Goal: Transaction & Acquisition: Subscribe to service/newsletter

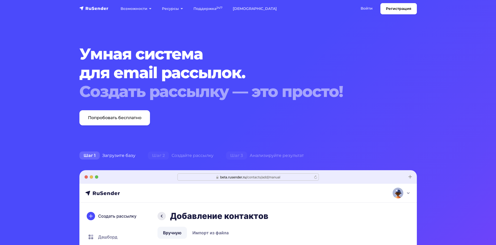
click at [96, 8] on img "navbar" at bounding box center [93, 8] width 29 height 5
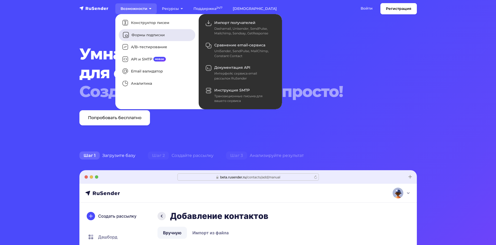
click at [144, 34] on link "Формы подписки" at bounding box center [157, 35] width 77 height 12
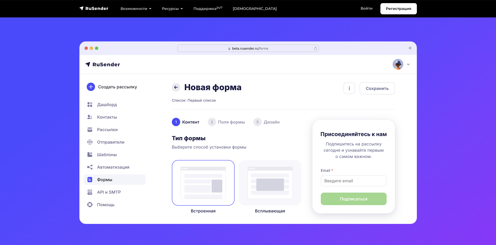
scroll to position [130, 0]
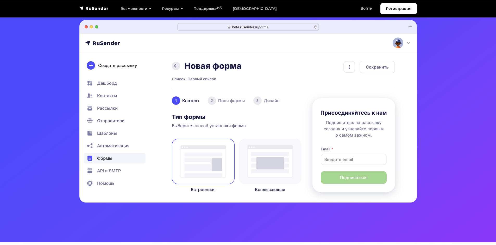
click at [283, 167] on img at bounding box center [248, 111] width 338 height 182
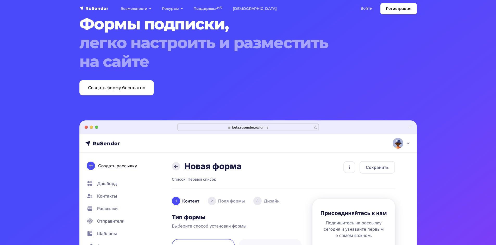
scroll to position [0, 0]
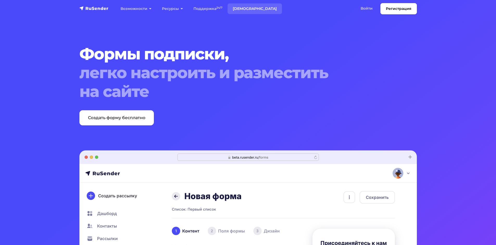
click at [246, 9] on link "Тарифы" at bounding box center [255, 8] width 54 height 11
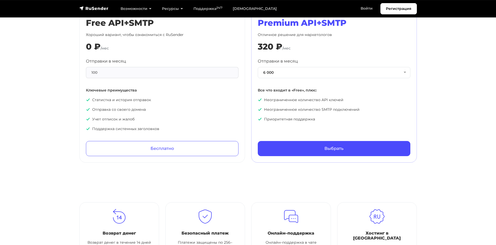
scroll to position [261, 0]
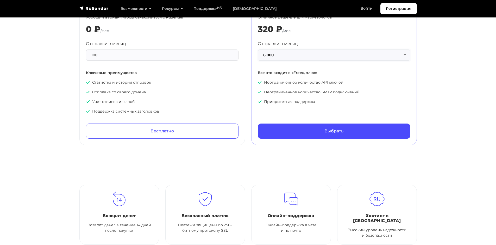
click at [324, 54] on button "6 000" at bounding box center [334, 55] width 153 height 11
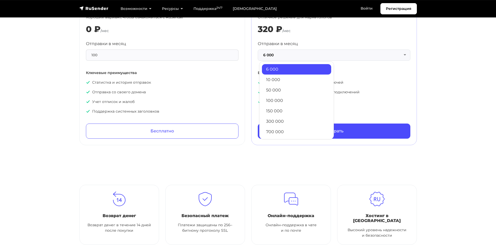
click at [291, 71] on link "6 000" at bounding box center [296, 69] width 69 height 10
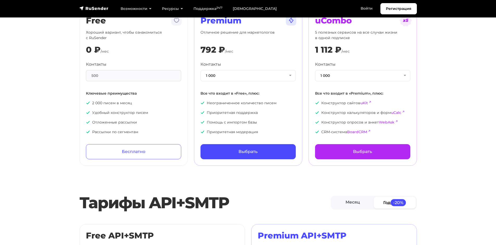
scroll to position [0, 0]
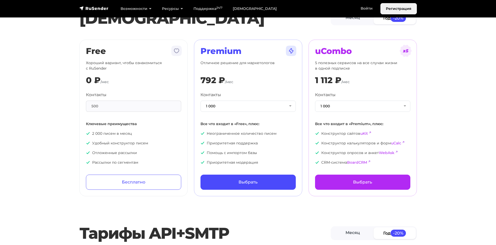
click at [402, 9] on link "Регистрация" at bounding box center [399, 8] width 36 height 11
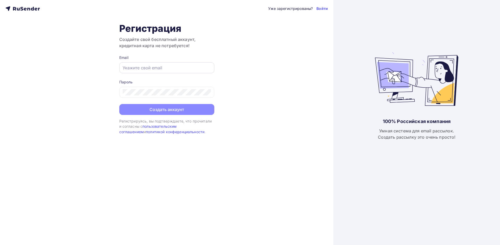
click at [160, 62] on div at bounding box center [166, 67] width 95 height 11
click at [157, 63] on div at bounding box center [166, 67] width 95 height 11
click at [185, 66] on input "text" at bounding box center [167, 68] width 88 height 6
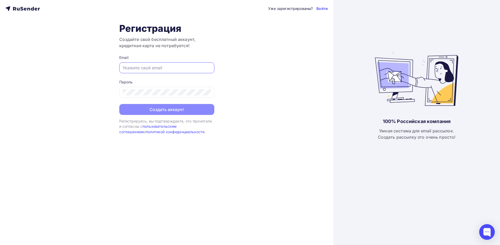
type input "giraevmm@mail.ru"
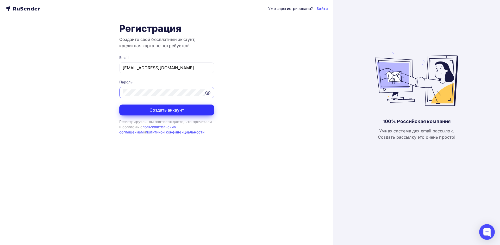
click at [156, 112] on button "Создать аккаунт" at bounding box center [166, 110] width 95 height 11
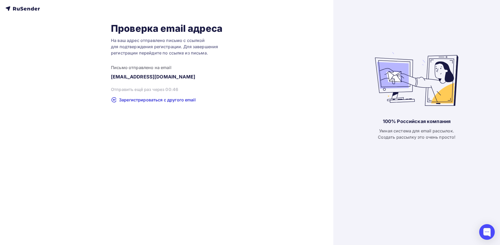
click at [245, 144] on div "Проверка email адреса На ваш адрес отправлено письмо с ссылкой для подтверждени…" at bounding box center [167, 122] width 334 height 245
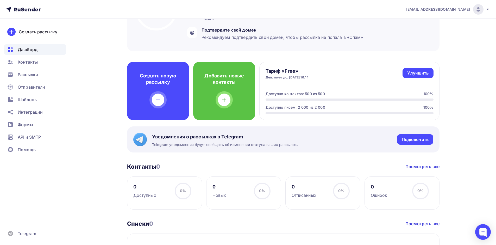
scroll to position [104, 0]
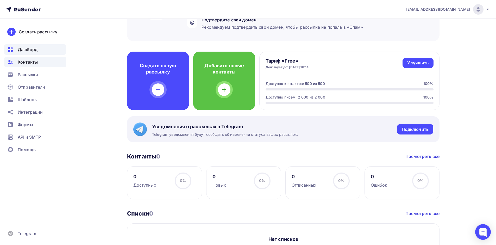
click at [12, 61] on icon at bounding box center [10, 62] width 6 height 6
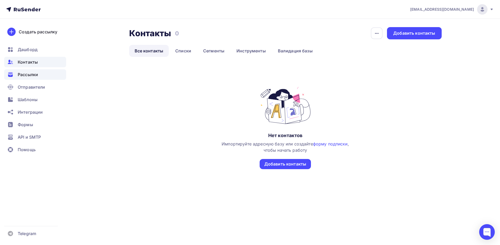
click at [25, 73] on span "Рассылки" at bounding box center [28, 74] width 20 height 6
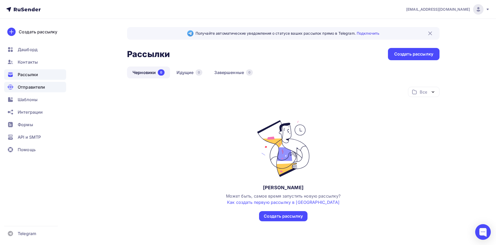
click at [30, 90] on span "Отправители" at bounding box center [32, 87] width 28 height 6
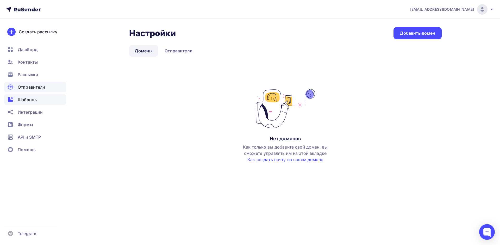
click at [28, 101] on span "Шаблоны" at bounding box center [28, 99] width 20 height 6
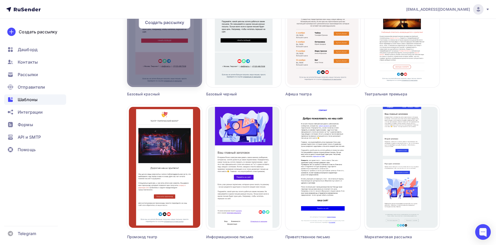
scroll to position [170, 0]
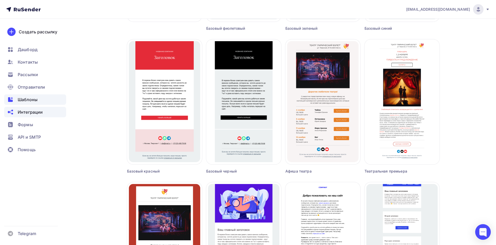
click at [22, 112] on span "Интеграции" at bounding box center [30, 112] width 25 height 6
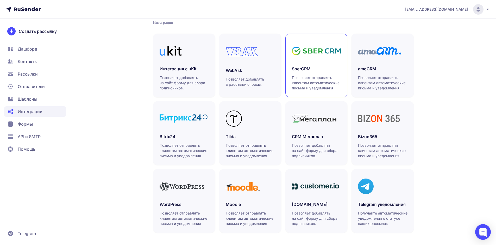
scroll to position [113, 0]
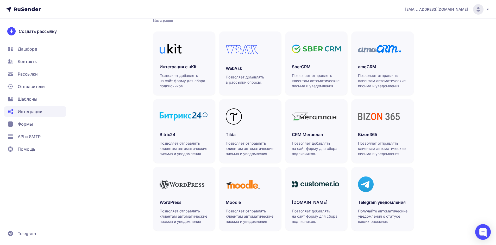
click at [25, 125] on span "Формы" at bounding box center [25, 124] width 15 height 6
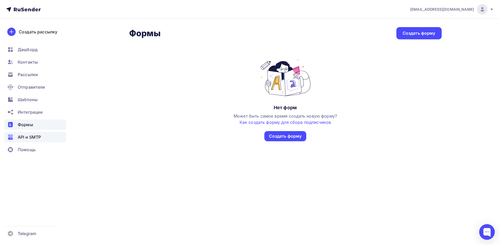
click at [30, 137] on span "API и SMTP" at bounding box center [29, 137] width 23 height 6
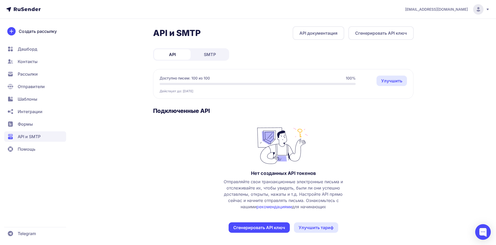
scroll to position [1, 0]
click at [33, 125] on span "Формы" at bounding box center [35, 124] width 62 height 10
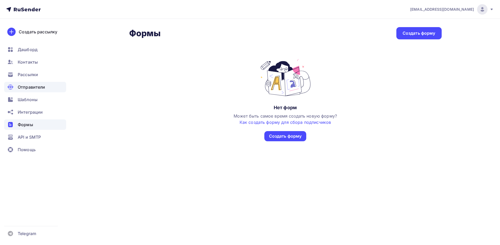
click at [28, 86] on span "Отправители" at bounding box center [32, 87] width 28 height 6
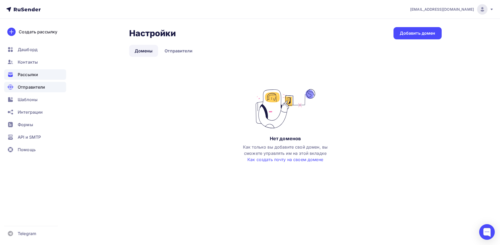
click at [29, 74] on span "Рассылки" at bounding box center [28, 74] width 20 height 6
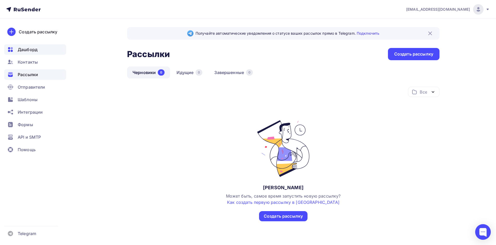
click at [23, 53] on div "Дашборд" at bounding box center [35, 49] width 62 height 10
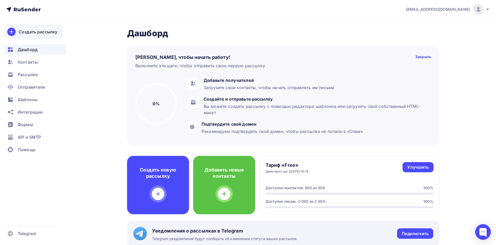
click at [31, 29] on div "Создать рассылку" at bounding box center [38, 32] width 39 height 6
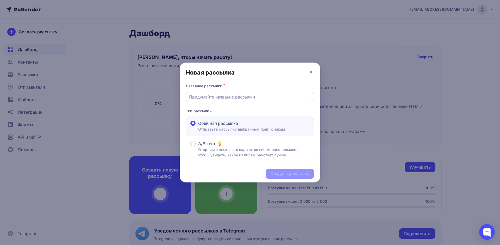
click at [262, 101] on div at bounding box center [250, 97] width 128 height 10
click at [193, 145] on span at bounding box center [193, 143] width 5 height 5
click at [198, 147] on input "A/B тест Отправьте несколько вариантов писем одновременно, чтобы увидеть, какое…" at bounding box center [198, 147] width 0 height 0
click at [313, 71] on icon at bounding box center [311, 72] width 6 height 6
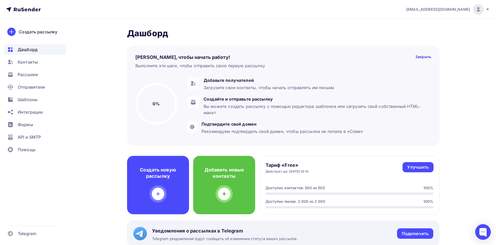
click at [163, 100] on circle at bounding box center [157, 104] width 40 height 40
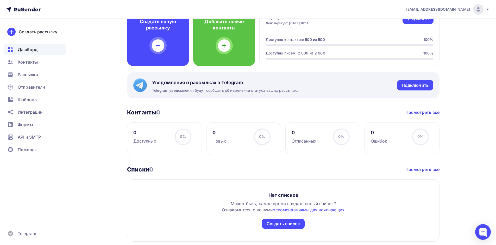
scroll to position [148, 0]
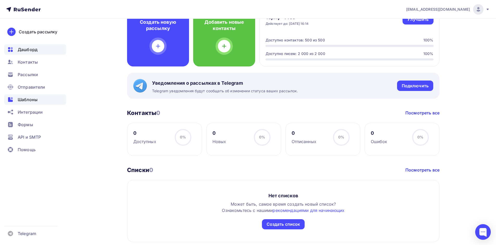
click at [35, 101] on span "Шаблоны" at bounding box center [28, 99] width 20 height 6
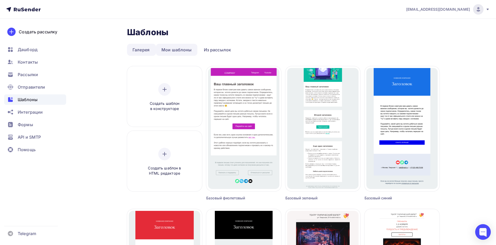
click at [174, 52] on link "Мои шаблоны" at bounding box center [176, 50] width 41 height 12
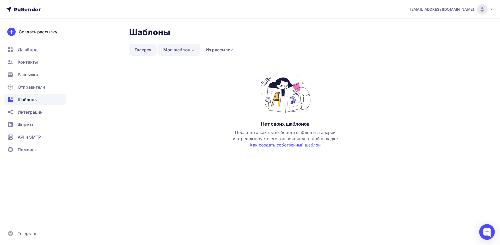
click at [134, 48] on link "Галерея" at bounding box center [143, 50] width 28 height 12
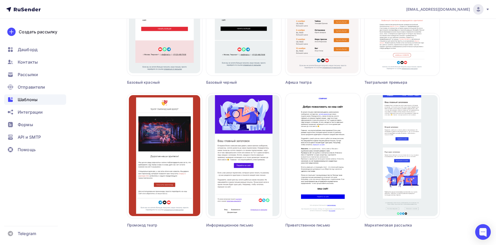
scroll to position [300, 0]
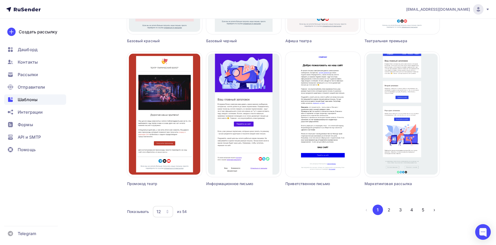
click at [167, 214] on icon "button" at bounding box center [167, 212] width 4 height 4
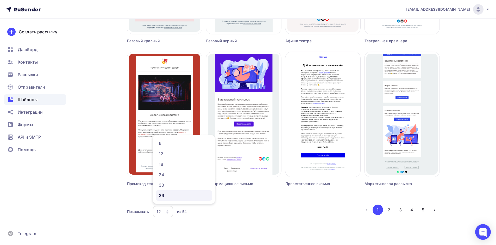
click at [171, 195] on div "36" at bounding box center [184, 195] width 50 height 6
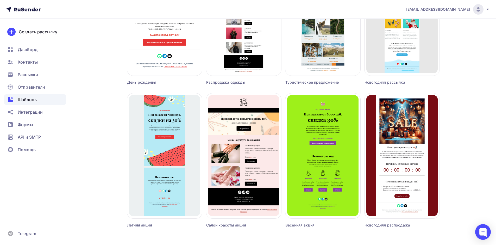
scroll to position [1157, 0]
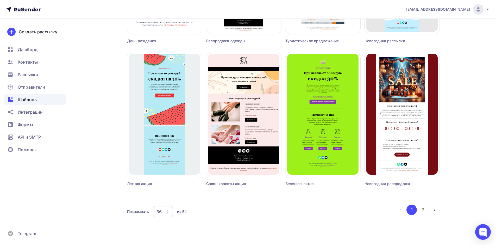
click at [160, 211] on div "36" at bounding box center [159, 212] width 5 height 6
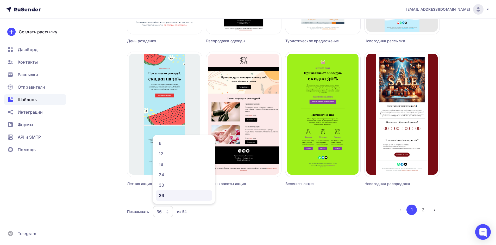
click at [165, 198] on div "36" at bounding box center [184, 195] width 50 height 6
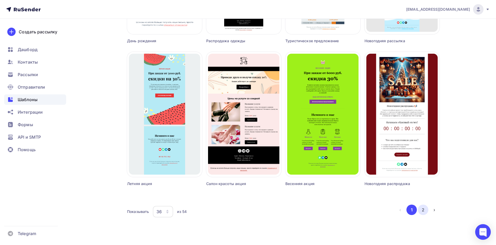
click at [424, 211] on button "2" at bounding box center [423, 210] width 10 height 10
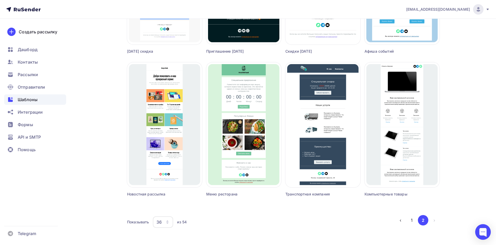
scroll to position [586, 0]
